Goal: Task Accomplishment & Management: Manage account settings

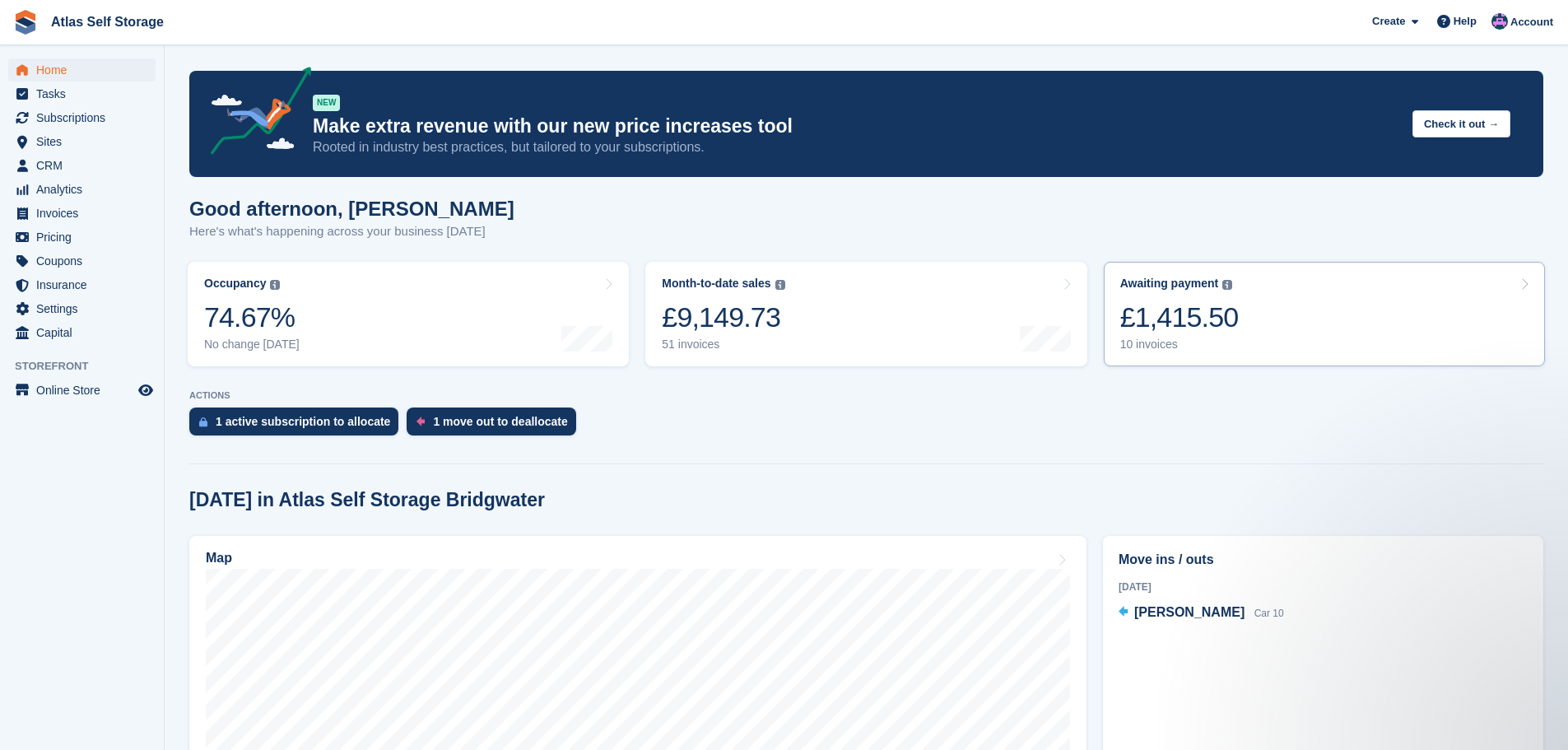
click at [1147, 342] on div "10 invoices" at bounding box center [1179, 344] width 119 height 14
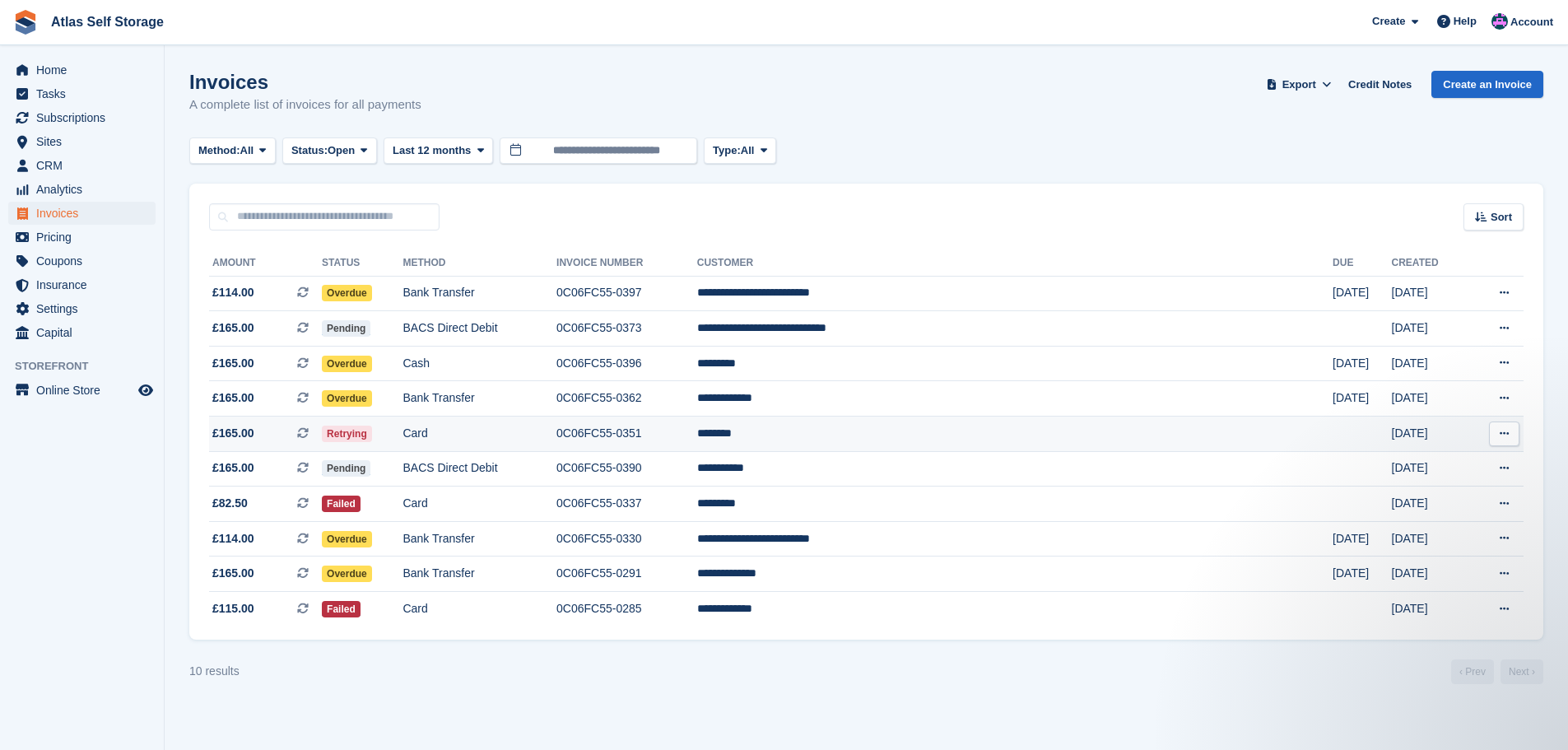
click at [372, 432] on span "Retrying" at bounding box center [347, 434] width 50 height 17
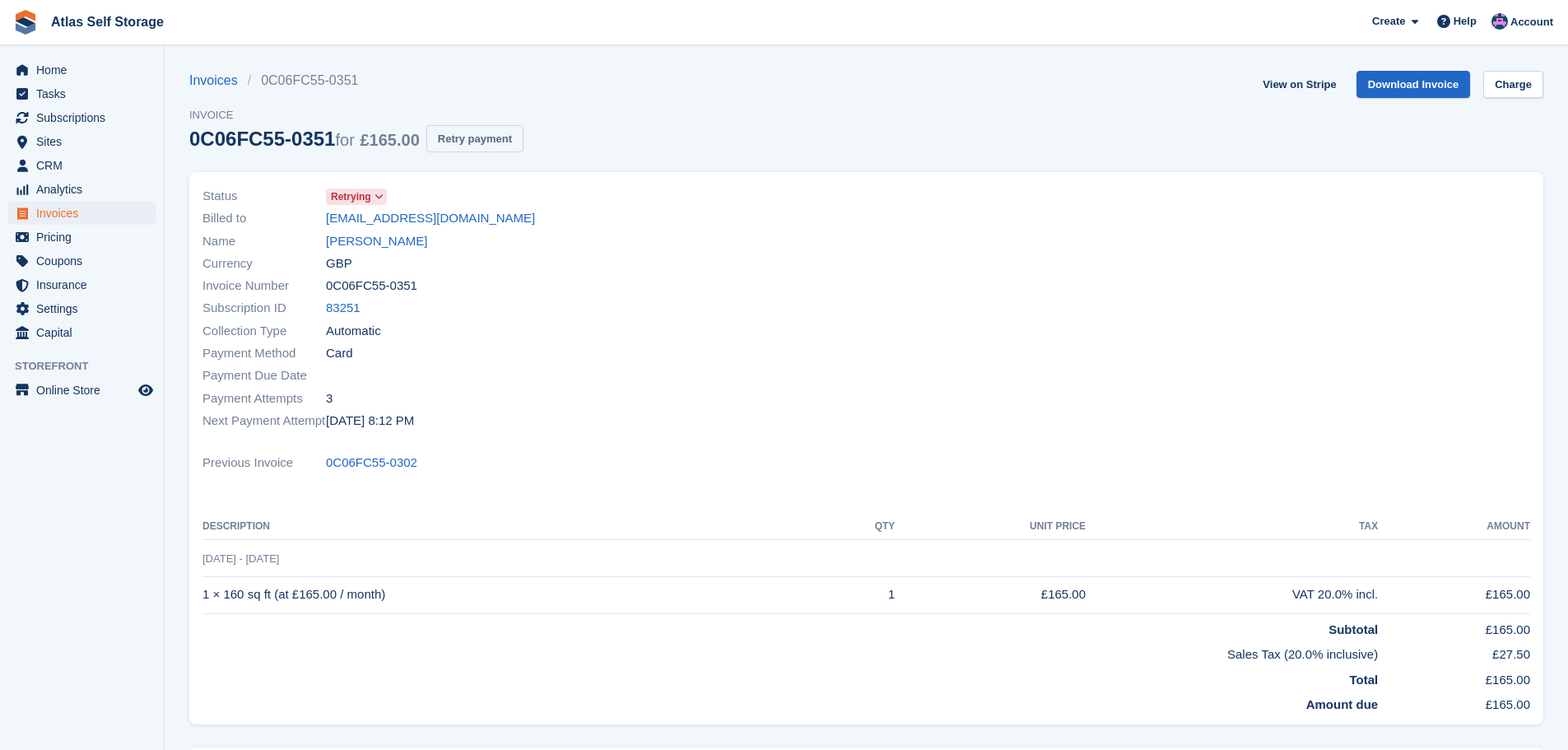
click at [487, 134] on button "Retry payment" at bounding box center [474, 138] width 97 height 27
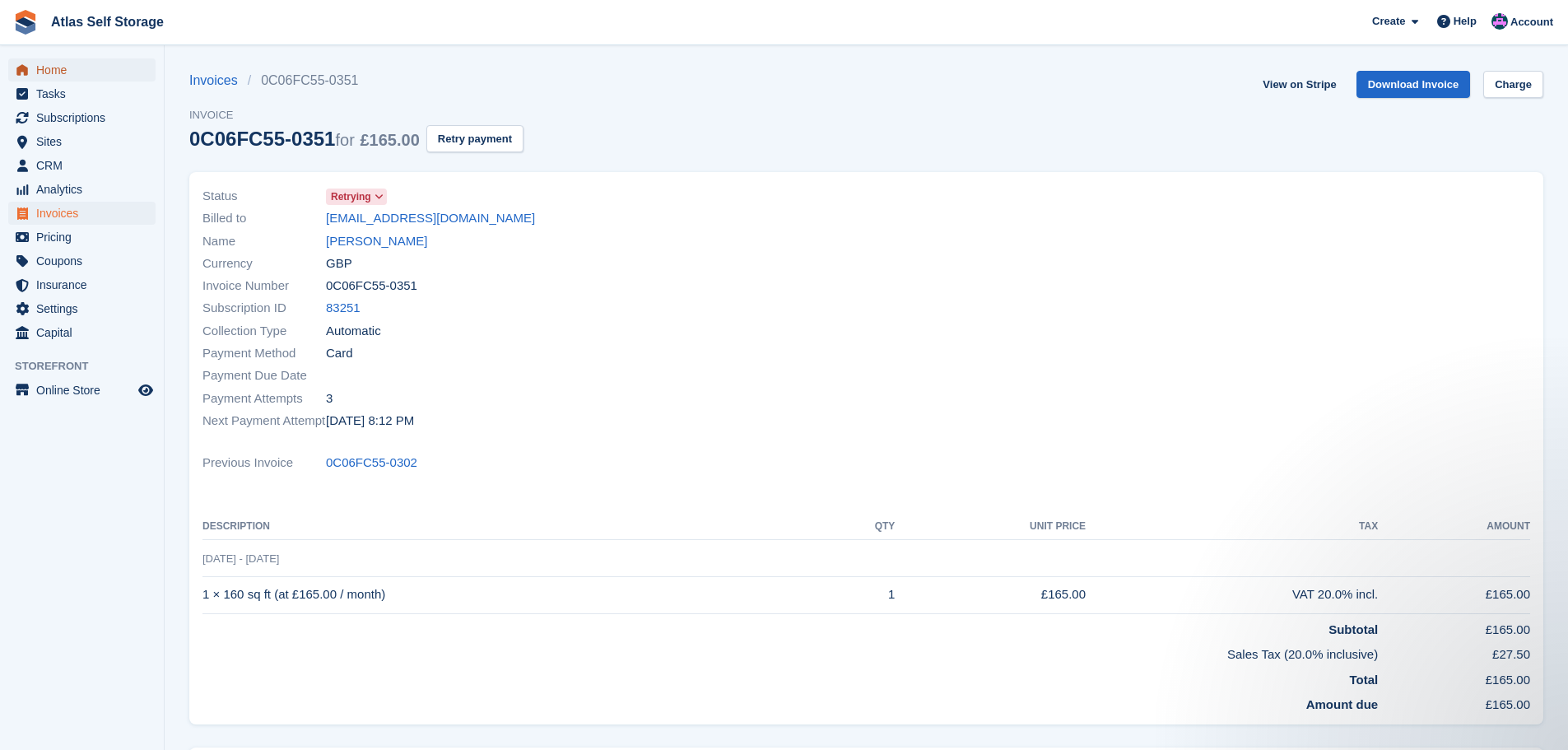
click at [48, 70] on span "Home" at bounding box center [85, 70] width 99 height 23
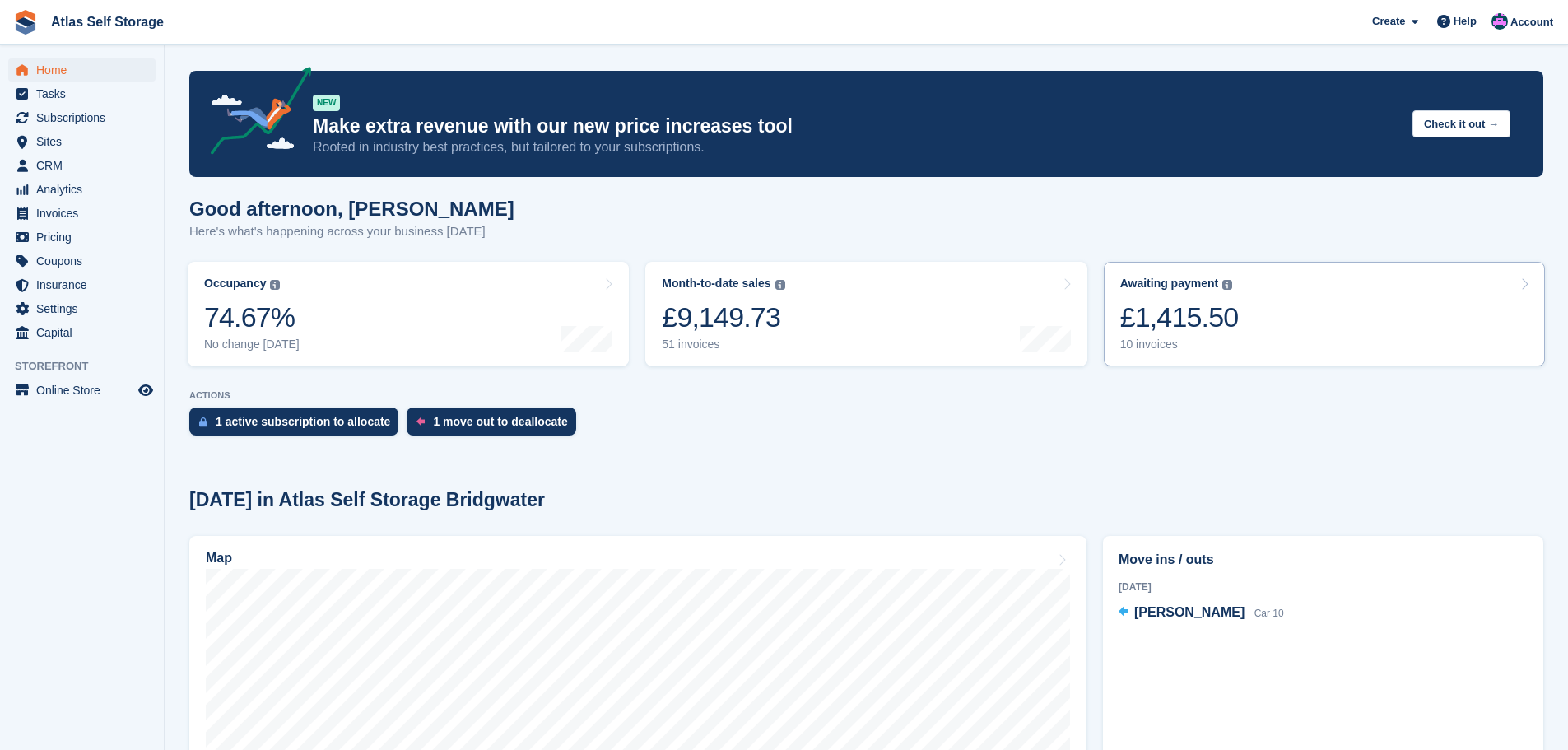
click at [1152, 346] on div "10 invoices" at bounding box center [1179, 344] width 119 height 14
